Goal: Navigation & Orientation: Find specific page/section

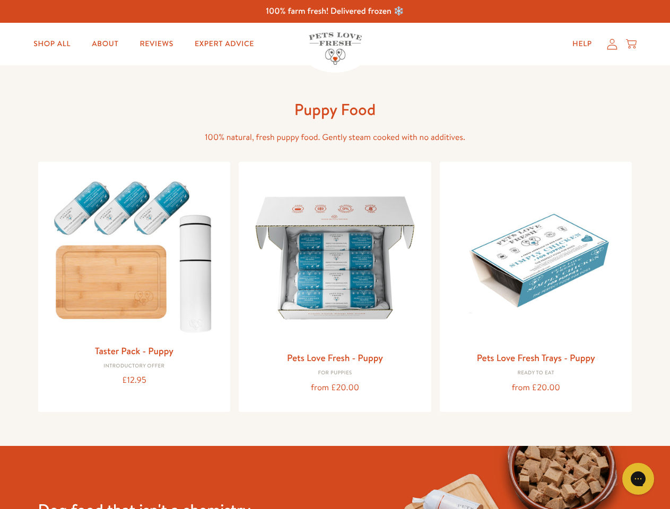
click at [638, 479] on icon "Gorgias live chat" at bounding box center [638, 478] width 10 height 10
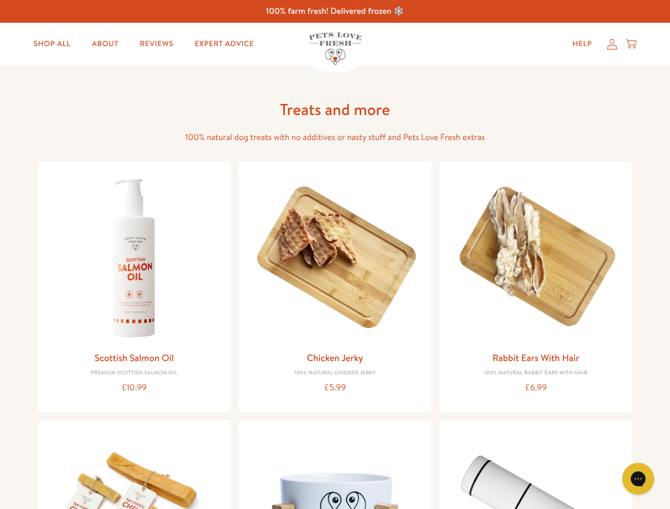
click at [638, 479] on icon "Gorgias live chat" at bounding box center [638, 478] width 10 height 10
